Goal: Find specific page/section: Find specific page/section

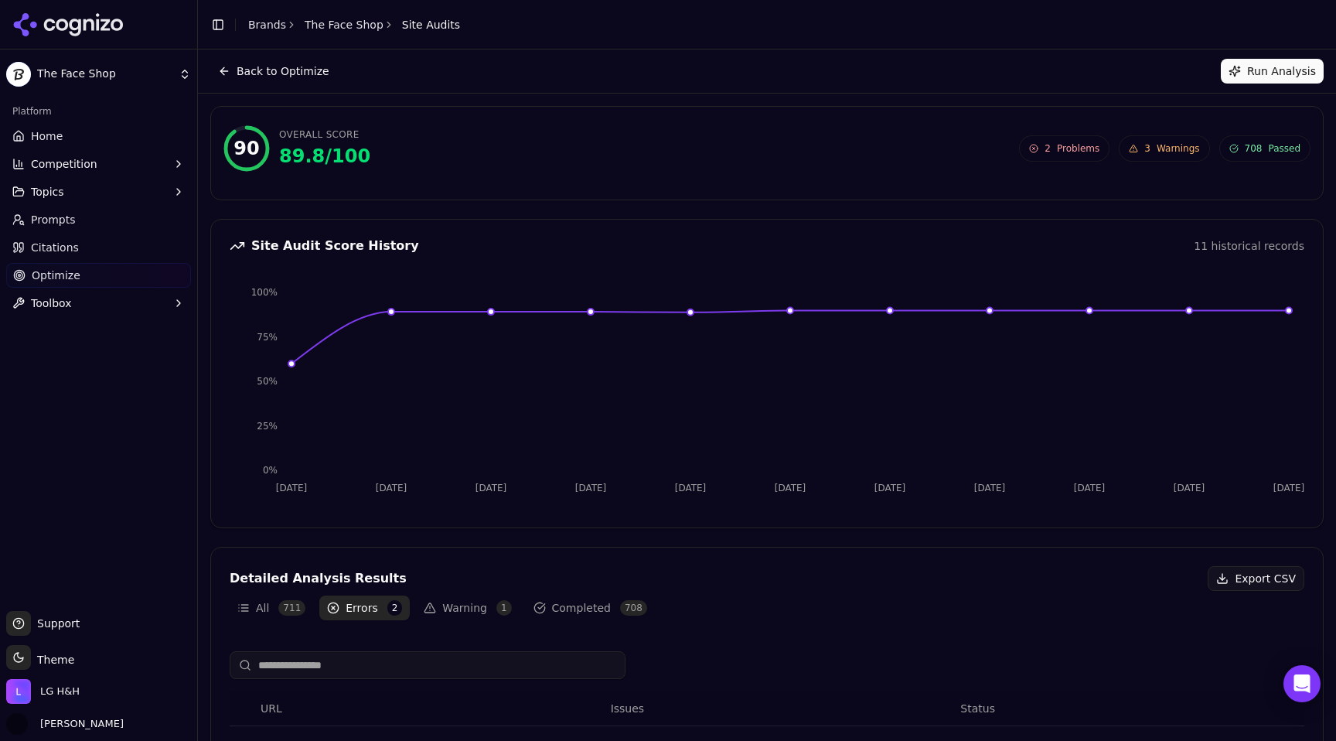
scroll to position [136, 0]
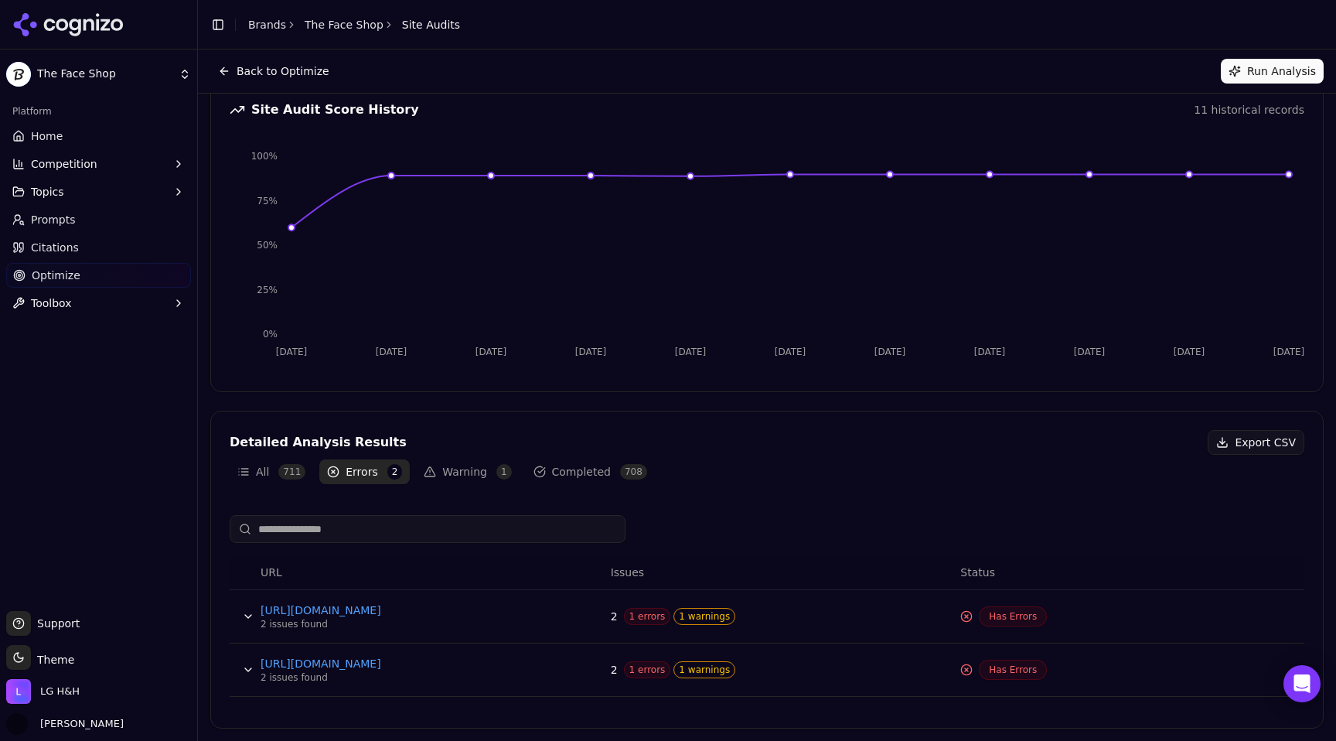
click at [463, 458] on div "Detailed Analysis Results Export CSV All 711 Errors 2 Warning 1 Completed 708" at bounding box center [767, 457] width 1112 height 54
click at [462, 468] on button "Warning 1" at bounding box center [467, 471] width 103 height 25
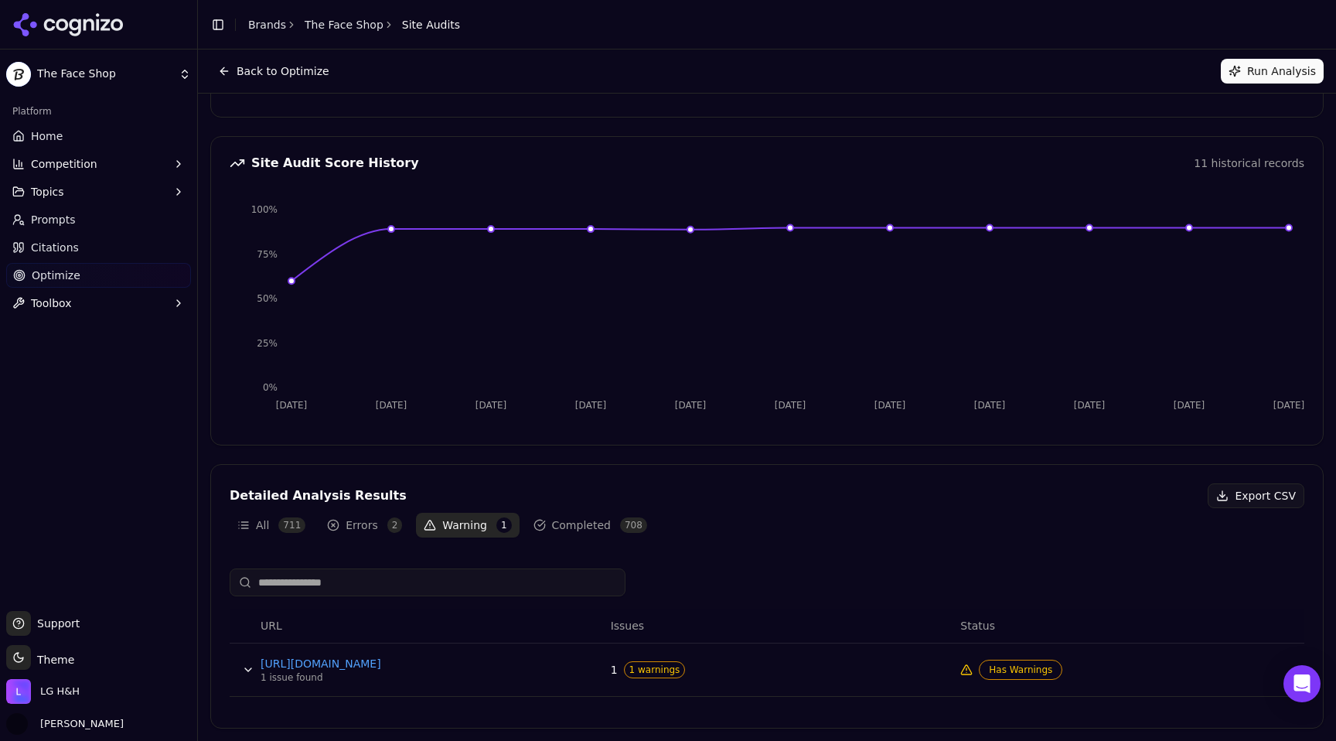
scroll to position [83, 0]
click at [104, 24] on icon at bounding box center [105, 25] width 9 height 12
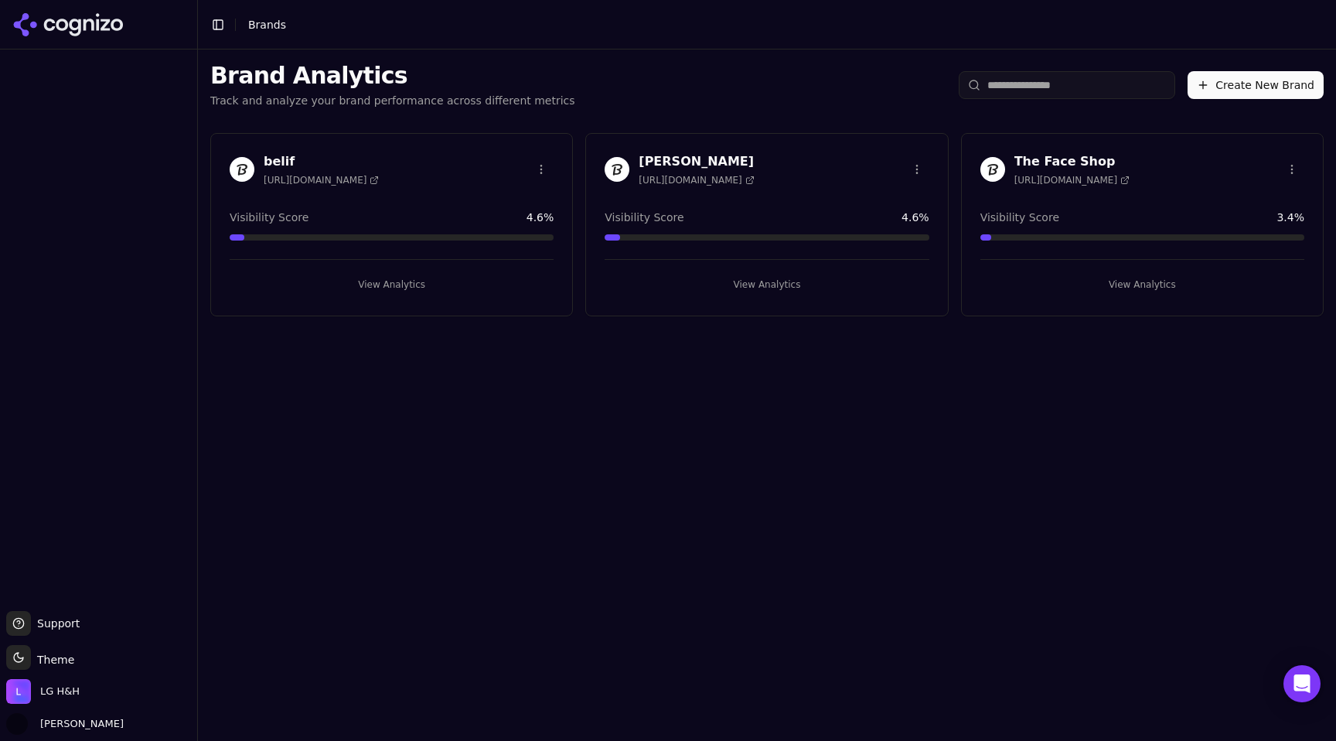
click at [665, 609] on div "Brand Analytics Track and analyze your brand performance across different metri…" at bounding box center [767, 394] width 1138 height 691
click at [686, 184] on span "[URL][DOMAIN_NAME]" at bounding box center [696, 180] width 115 height 12
click at [671, 155] on h3 "[PERSON_NAME]" at bounding box center [696, 161] width 115 height 19
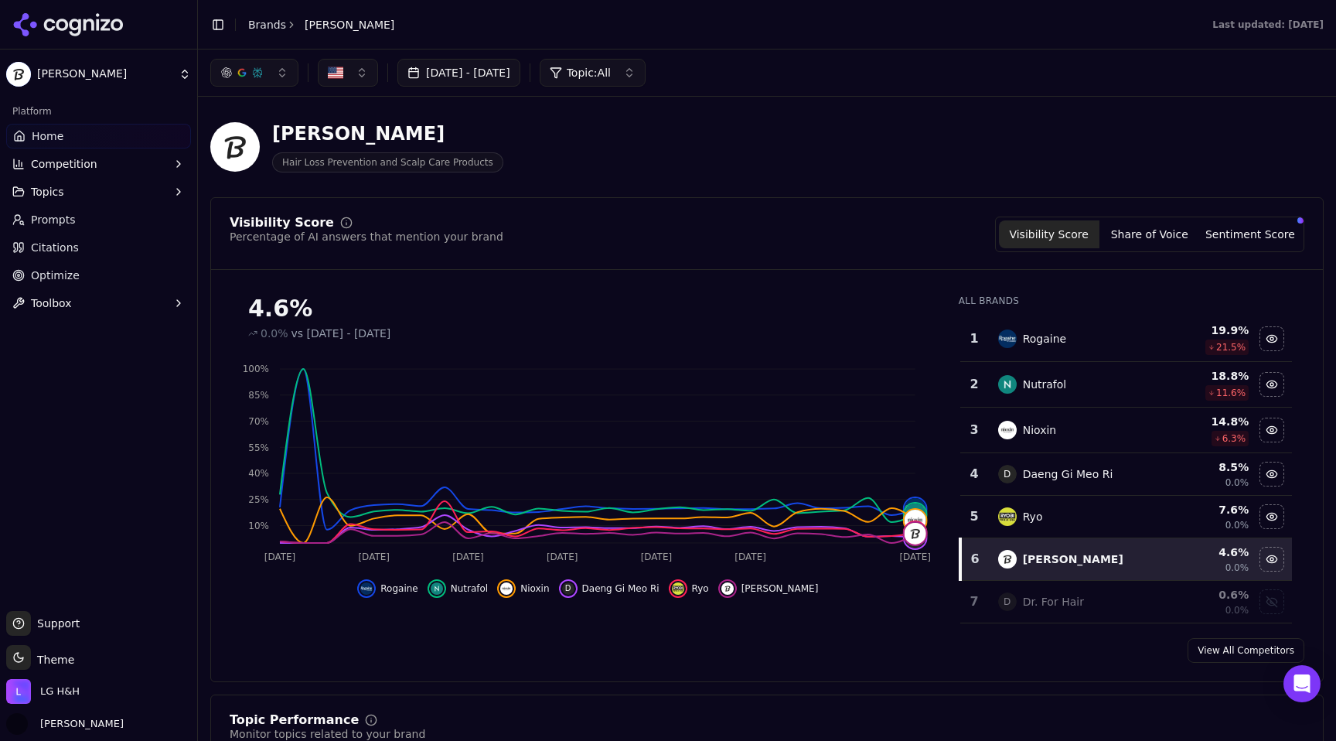
click at [79, 276] on link "Optimize" at bounding box center [98, 275] width 185 height 25
